Goal: Transaction & Acquisition: Purchase product/service

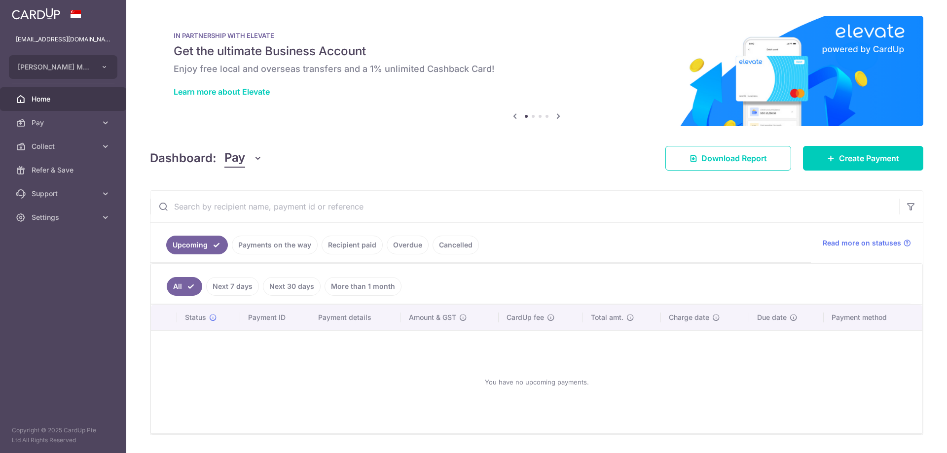
click at [46, 121] on span "Pay" at bounding box center [64, 123] width 65 height 10
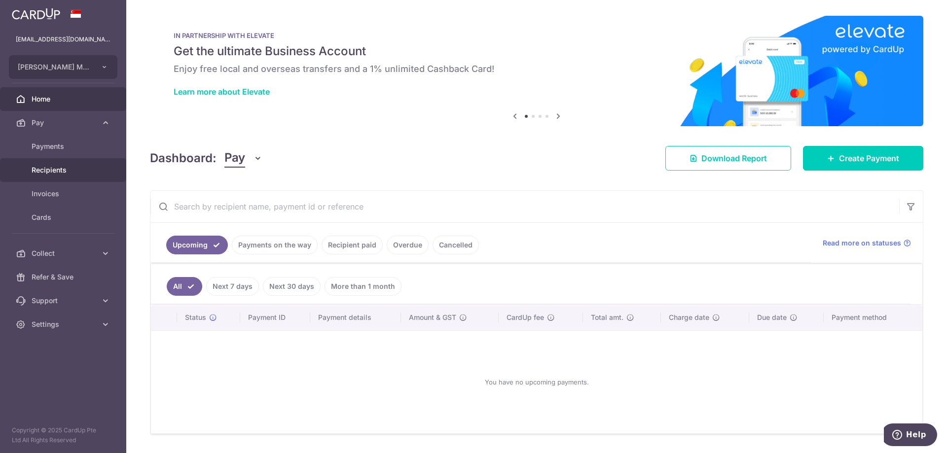
click at [57, 165] on link "Recipients" at bounding box center [63, 170] width 126 height 24
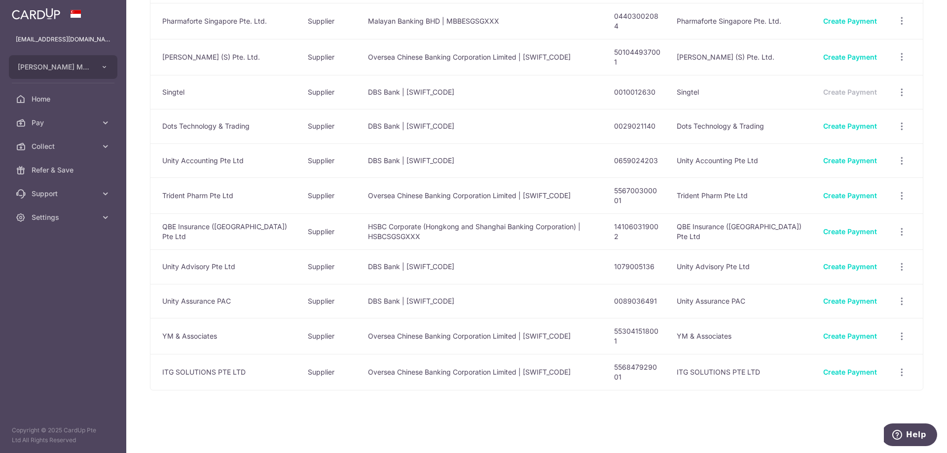
scroll to position [323, 0]
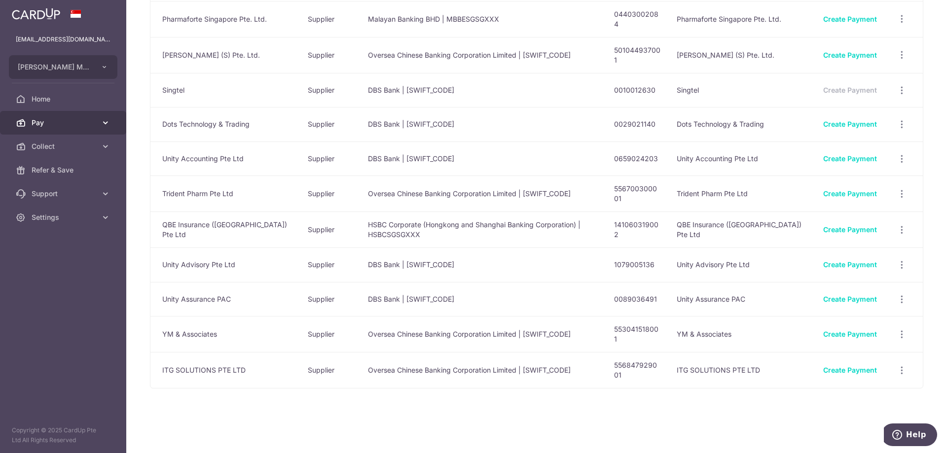
click at [73, 120] on span "Pay" at bounding box center [64, 123] width 65 height 10
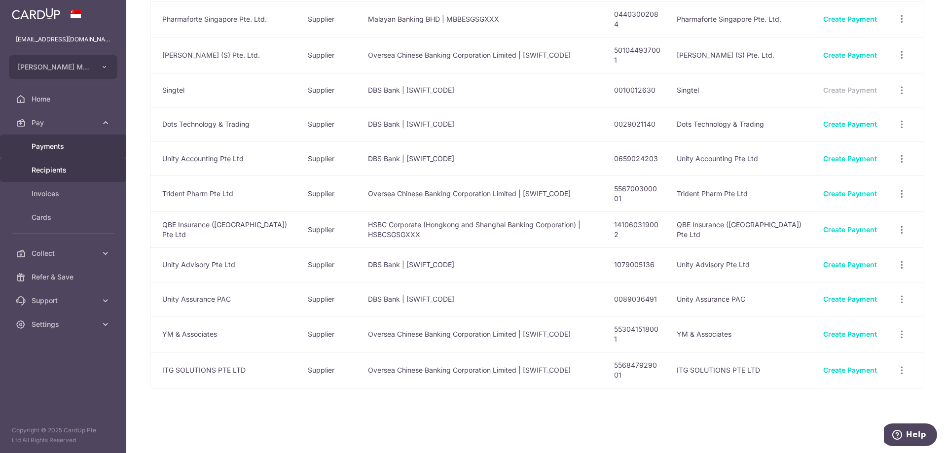
click at [64, 147] on span "Payments" at bounding box center [64, 147] width 65 height 10
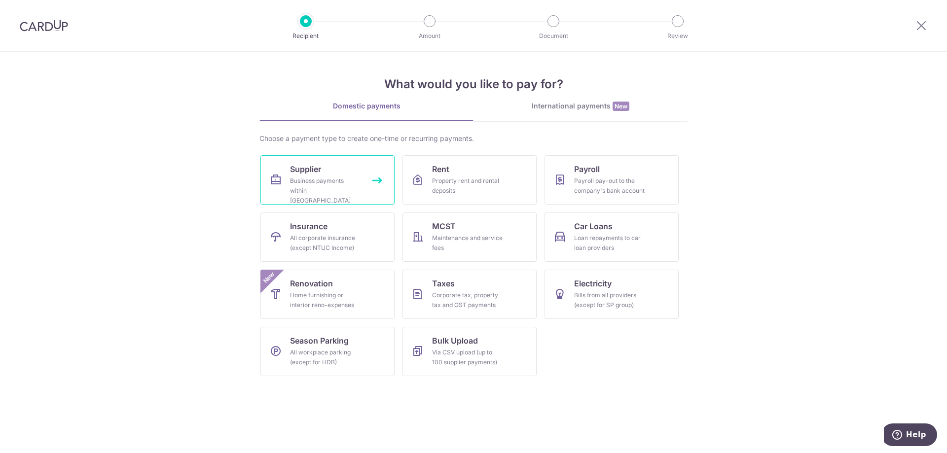
click at [350, 181] on div "Business payments within Singapore" at bounding box center [325, 191] width 71 height 30
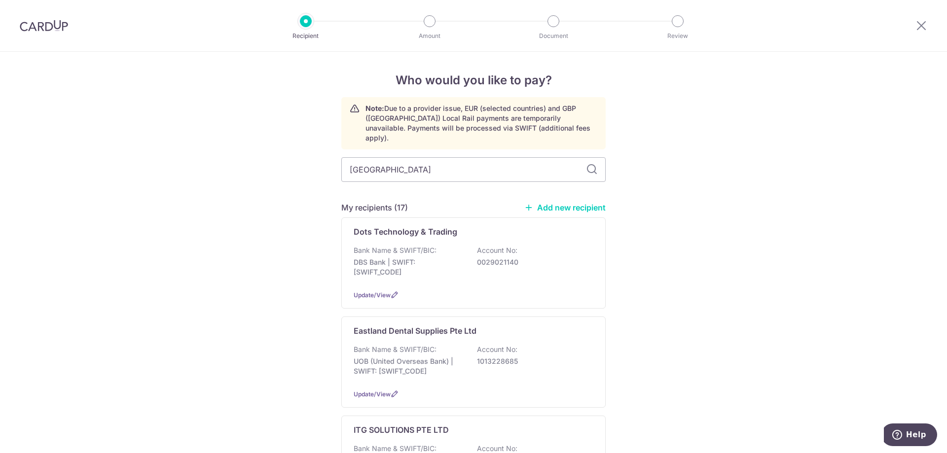
type input "singapore"
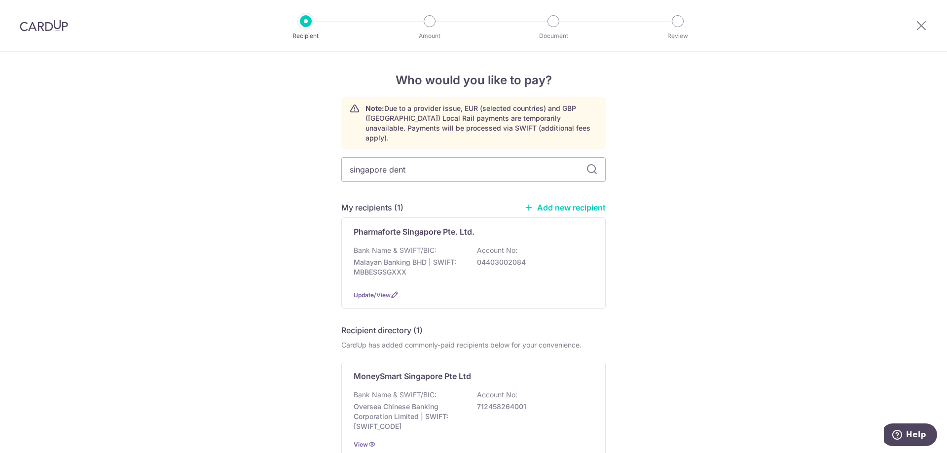
type input "singapore denta"
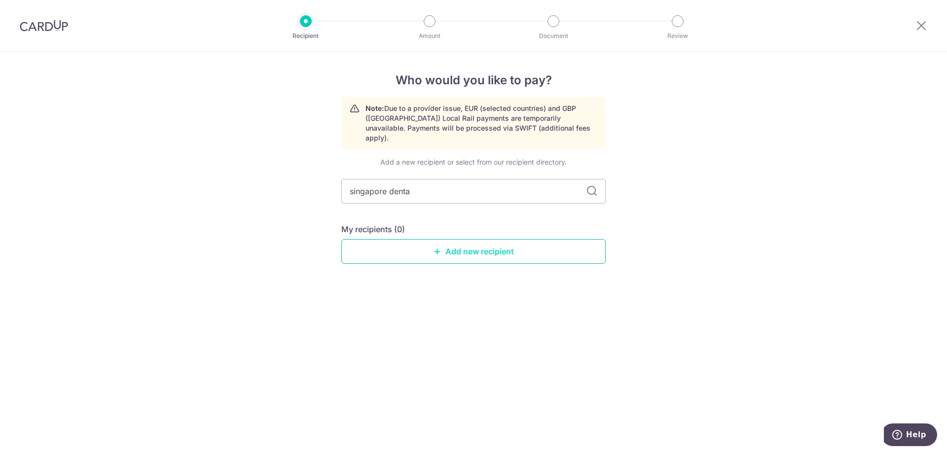
click at [458, 240] on link "Add new recipient" at bounding box center [473, 251] width 264 height 25
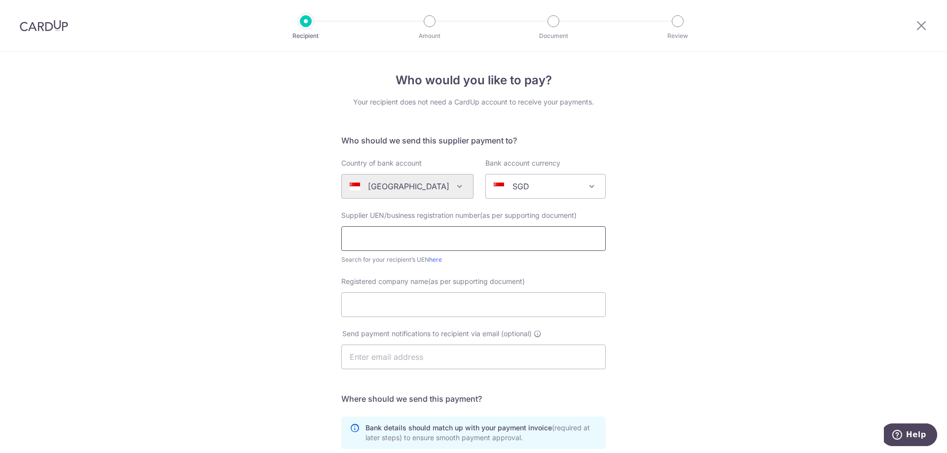
click at [456, 238] on input "text" at bounding box center [473, 238] width 264 height 25
type input "202441852N"
click at [433, 260] on link "here" at bounding box center [435, 259] width 13 height 7
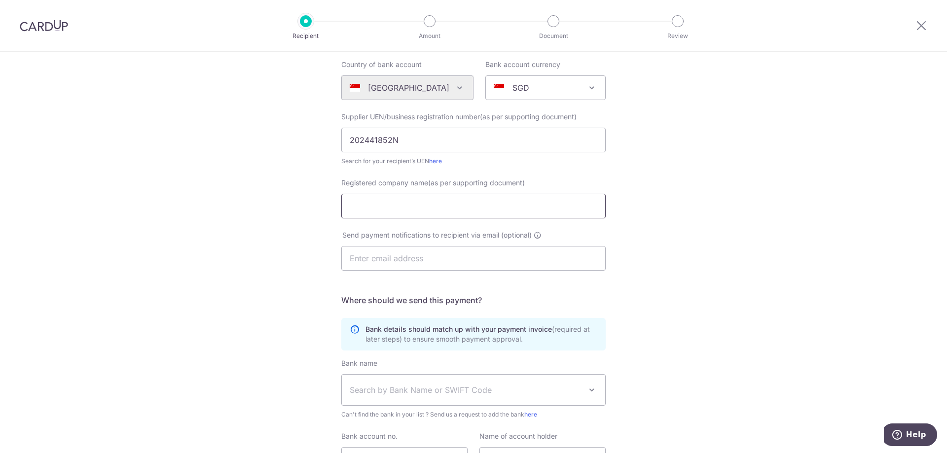
click at [447, 198] on input "Registered company name(as per supporting document)" at bounding box center [473, 206] width 264 height 25
type input "Singapore Dental Solutions Pte Ltd"
click at [419, 255] on input "text" at bounding box center [473, 258] width 264 height 25
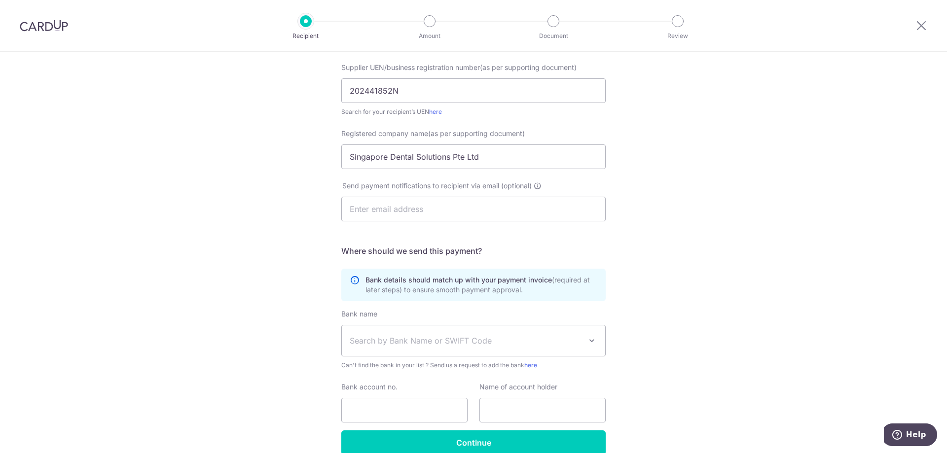
click at [750, 276] on div "Who would you like to pay? Your recipient does not need a CardUp account to rec…" at bounding box center [473, 203] width 947 height 598
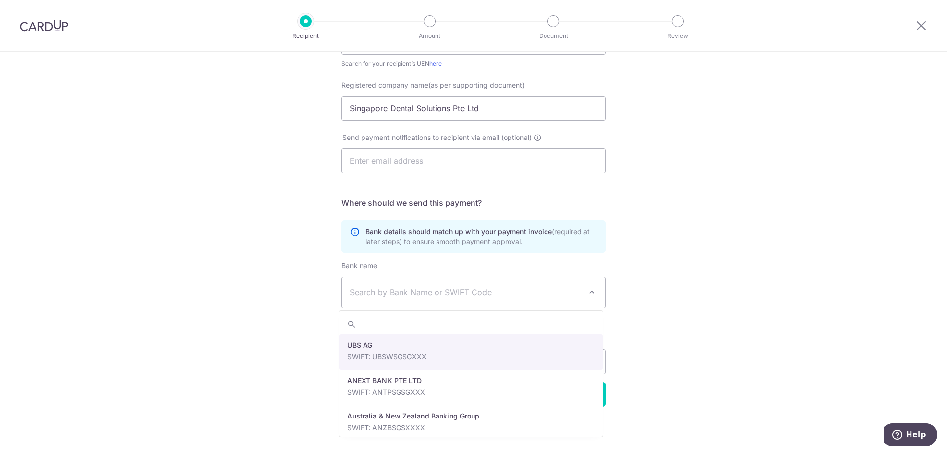
click at [590, 295] on span at bounding box center [592, 293] width 12 height 12
type input "dbs"
select select "6"
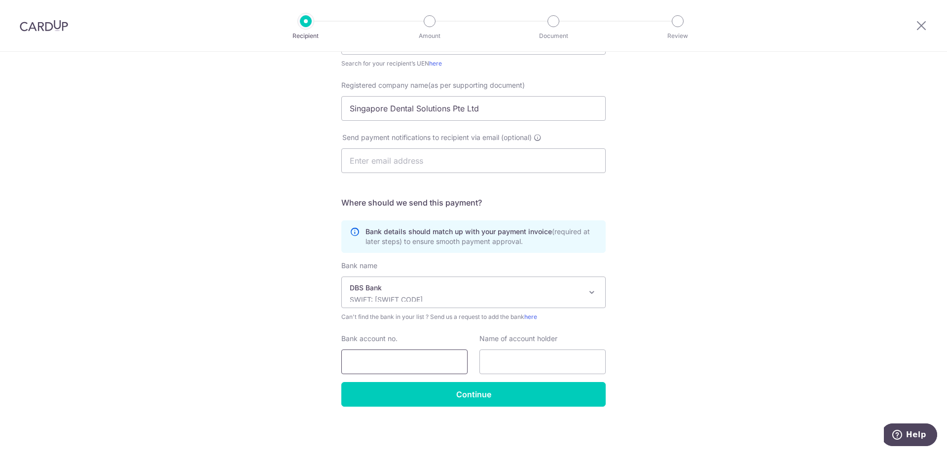
click at [455, 361] on input "Bank account no." at bounding box center [404, 362] width 126 height 25
type input "0721241218"
click at [547, 364] on input "text" at bounding box center [542, 362] width 126 height 25
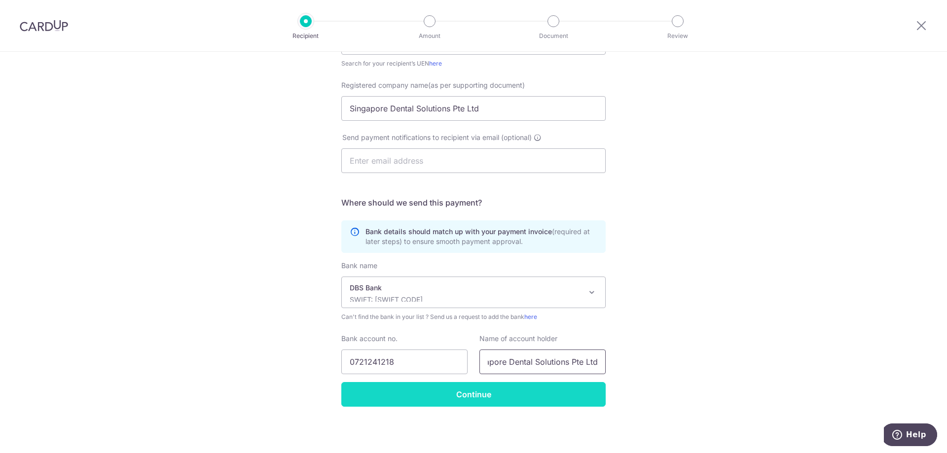
type input "Singapore Dental Solutions Pte Ltd"
click at [511, 389] on input "Continue" at bounding box center [473, 394] width 264 height 25
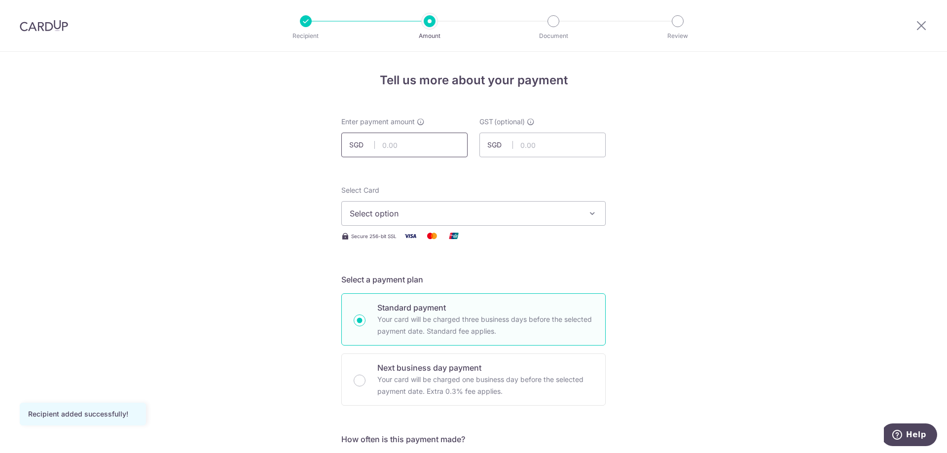
click at [407, 145] on input "text" at bounding box center [404, 145] width 126 height 25
type input "813.14"
click at [390, 215] on span "Select option" at bounding box center [465, 214] width 230 height 12
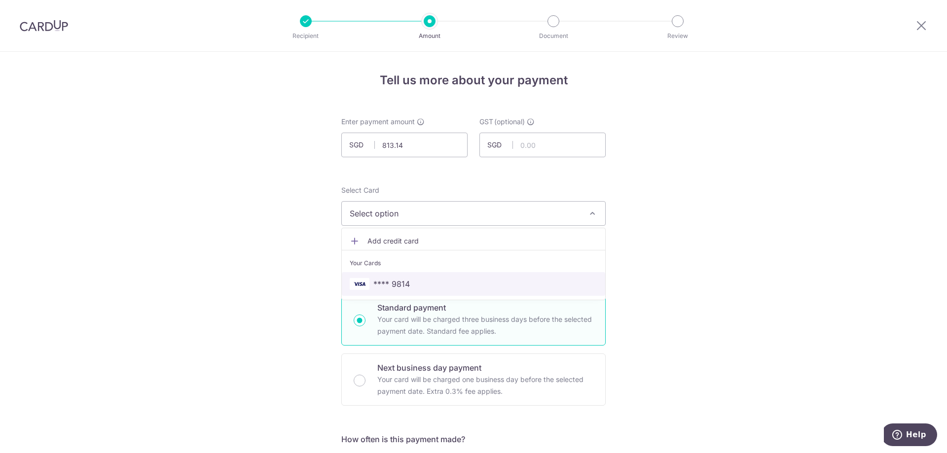
click at [399, 284] on span "**** 9814" at bounding box center [391, 284] width 36 height 12
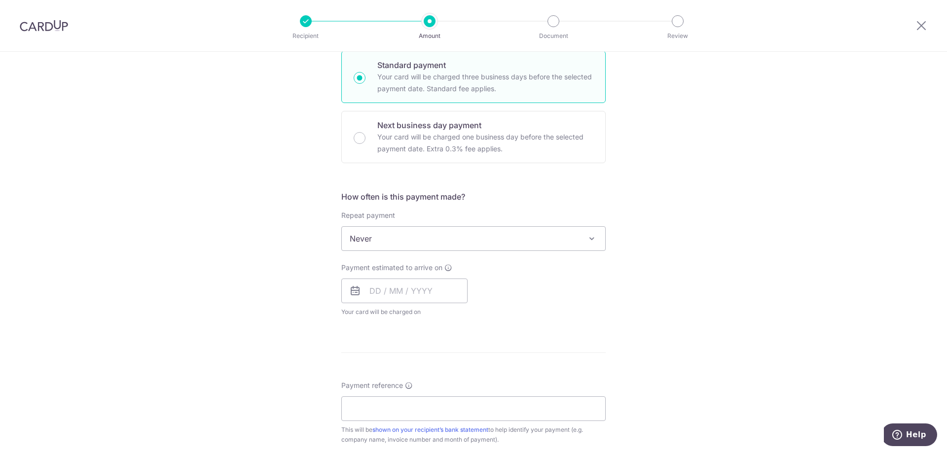
scroll to position [247, 0]
click at [403, 297] on input "text" at bounding box center [404, 287] width 126 height 25
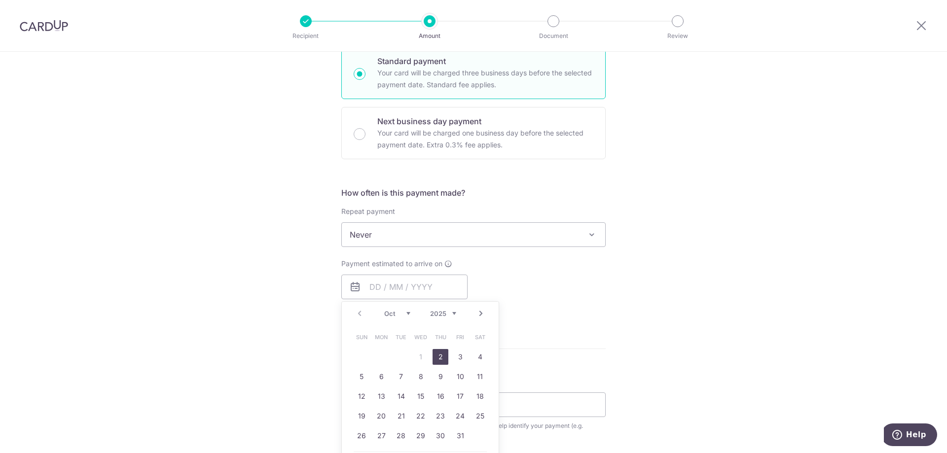
click at [438, 357] on link "2" at bounding box center [441, 357] width 16 height 16
type input "02/10/2025"
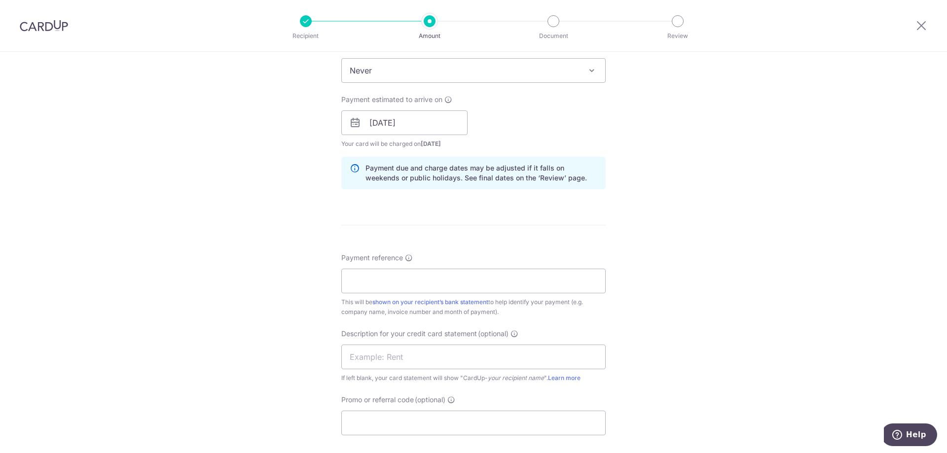
scroll to position [444, 0]
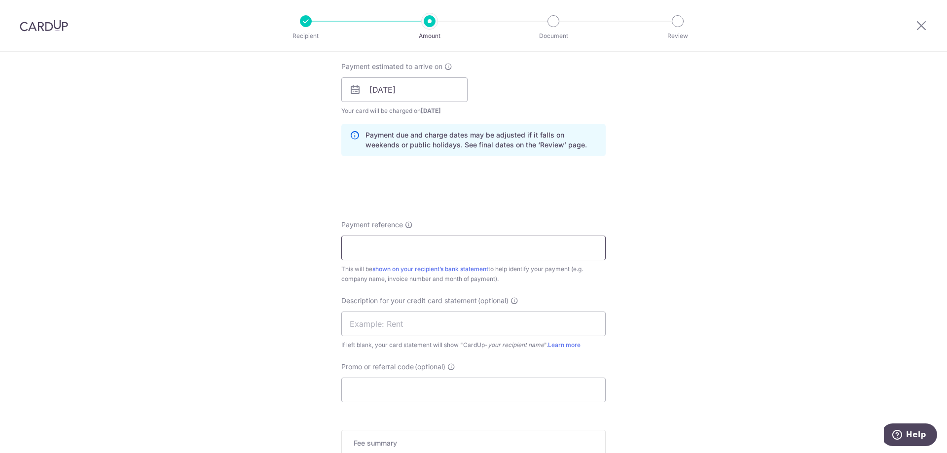
click at [393, 248] on input "Payment reference" at bounding box center [473, 248] width 264 height 25
type input "WK GOH INV 2508789"
click at [410, 324] on input "text" at bounding box center [473, 324] width 264 height 25
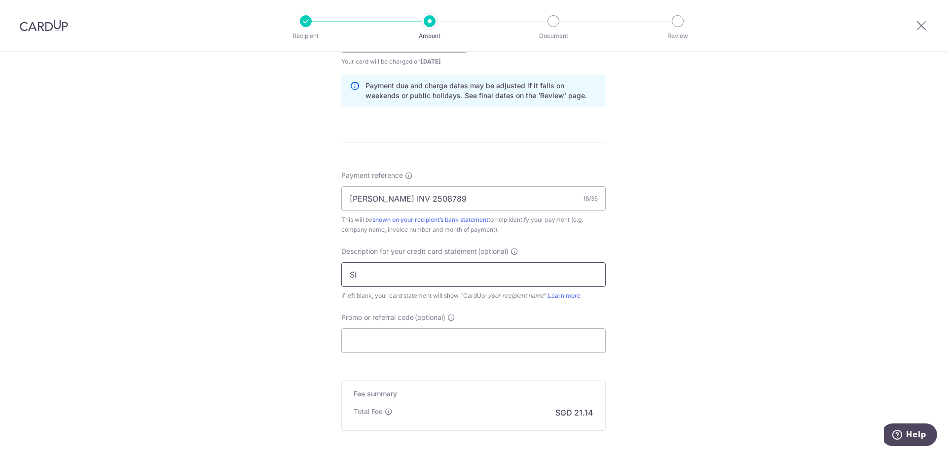
type input "S"
type input "INV 2508789"
click at [380, 338] on input "Promo or referral code (optional)" at bounding box center [473, 340] width 264 height 25
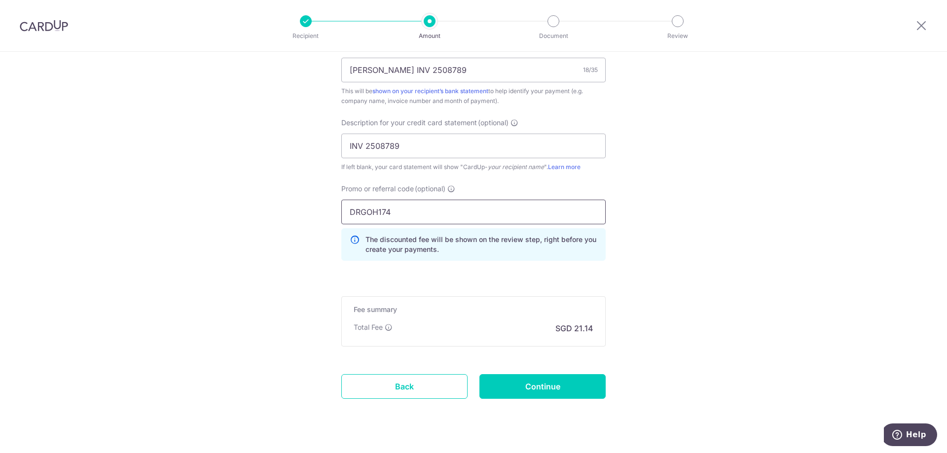
scroll to position [642, 0]
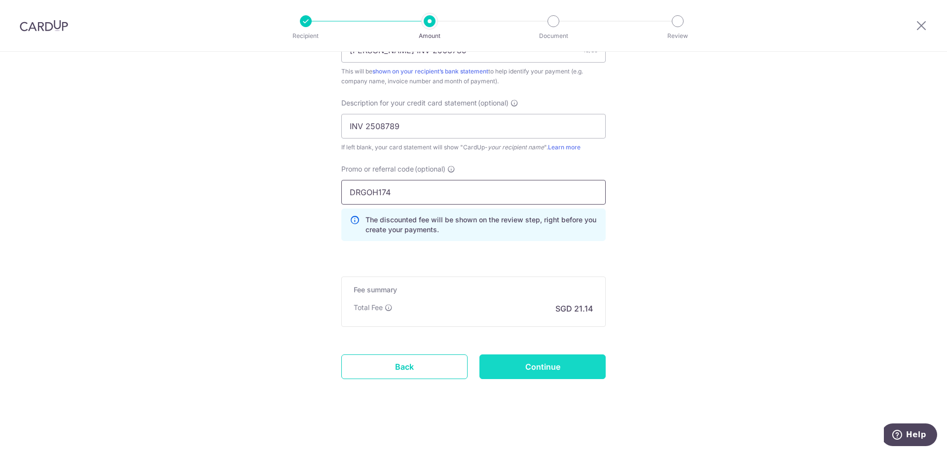
type input "DRGOH174"
click at [506, 365] on input "Continue" at bounding box center [542, 367] width 126 height 25
type input "Create Schedule"
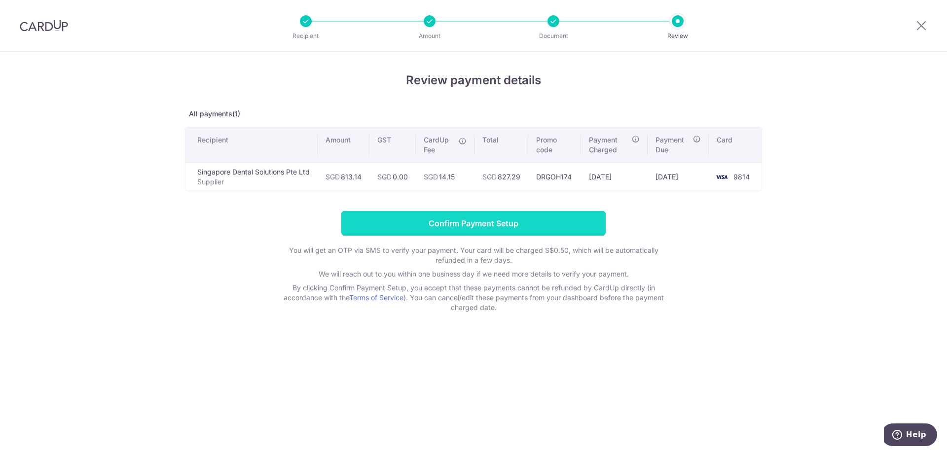
click at [432, 224] on input "Confirm Payment Setup" at bounding box center [473, 223] width 264 height 25
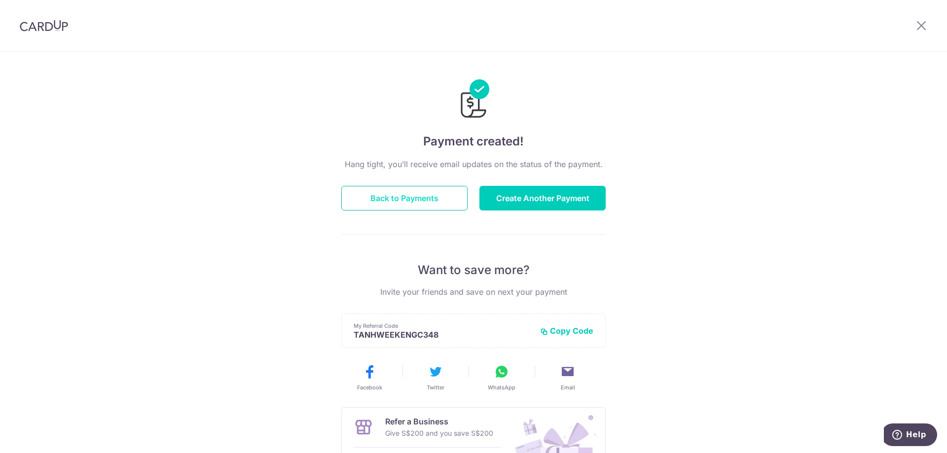
click at [434, 194] on button "Back to Payments" at bounding box center [404, 198] width 126 height 25
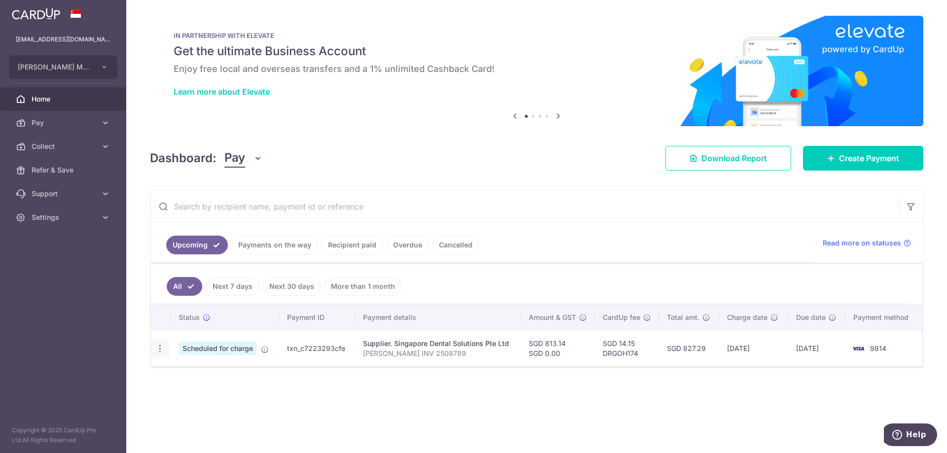
click at [157, 350] on icon "button" at bounding box center [160, 349] width 10 height 10
click at [331, 201] on input "text" at bounding box center [524, 207] width 749 height 32
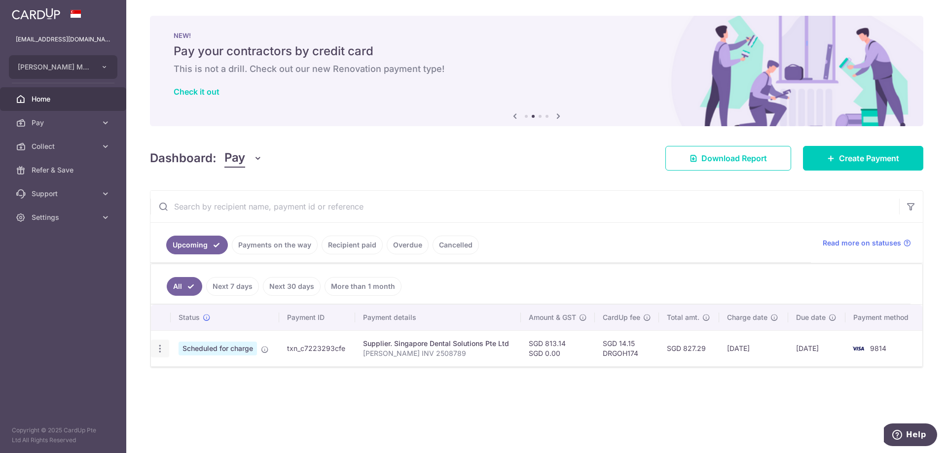
click at [163, 348] on icon "button" at bounding box center [160, 349] width 10 height 10
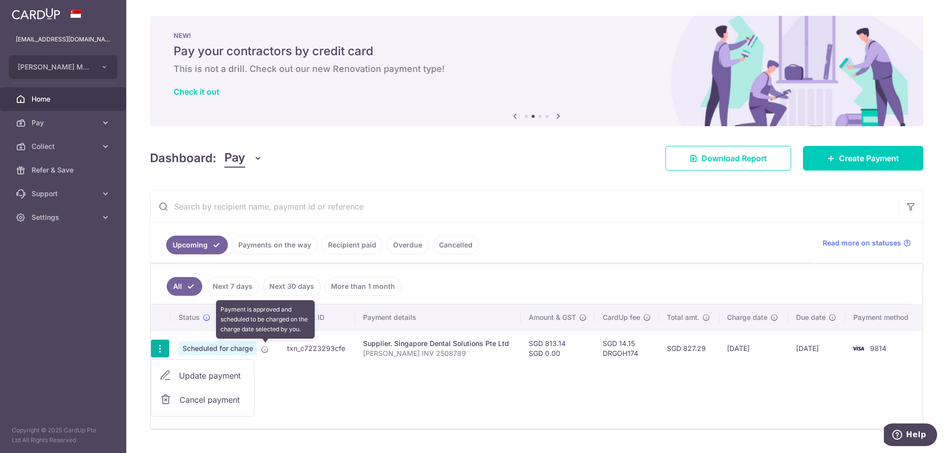
click at [265, 348] on icon at bounding box center [265, 350] width 8 height 8
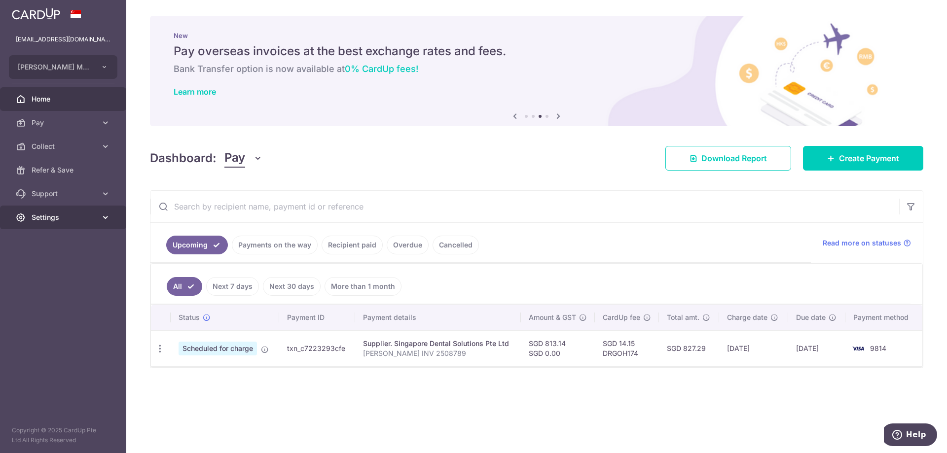
click at [41, 217] on span "Settings" at bounding box center [64, 218] width 65 height 10
click at [38, 263] on span "Logout" at bounding box center [64, 265] width 65 height 10
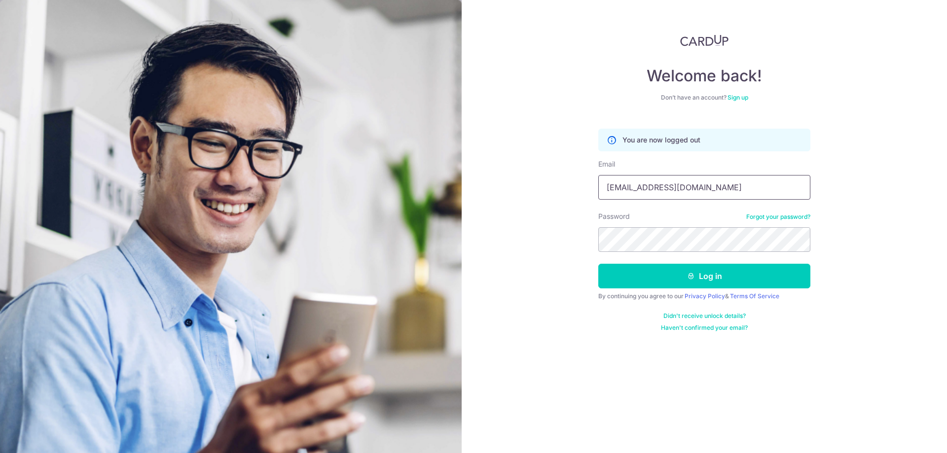
click at [668, 192] on input "[EMAIL_ADDRESS][DOMAIN_NAME]" at bounding box center [704, 187] width 212 height 25
type input "[EMAIL_ADDRESS][DOMAIN_NAME]"
click at [698, 274] on button "Log in" at bounding box center [704, 276] width 212 height 25
